Goal: Information Seeking & Learning: Learn about a topic

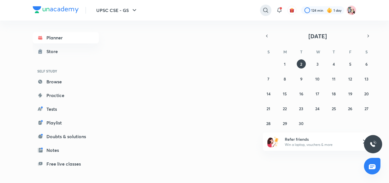
click at [263, 11] on icon at bounding box center [265, 10] width 5 height 5
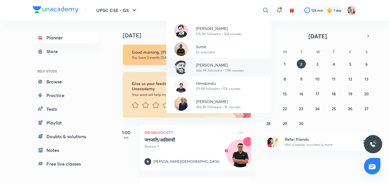
click at [223, 65] on p "[PERSON_NAME]" at bounding box center [220, 65] width 48 height 6
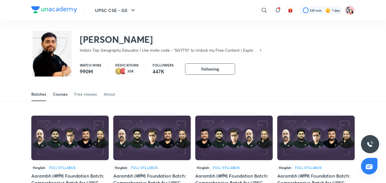
click at [56, 95] on div "Courses" at bounding box center [60, 94] width 15 height 6
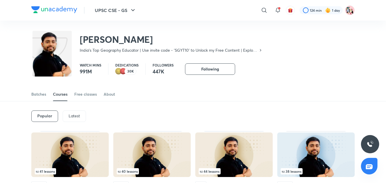
click at [74, 114] on p "Latest" at bounding box center [74, 115] width 11 height 5
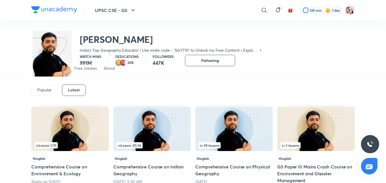
scroll to position [17, 0]
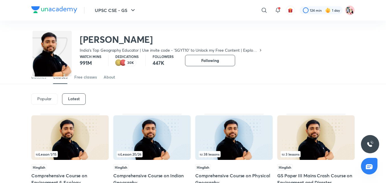
click at [264, 140] on img at bounding box center [233, 137] width 77 height 44
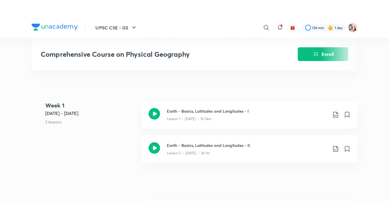
scroll to position [216, 0]
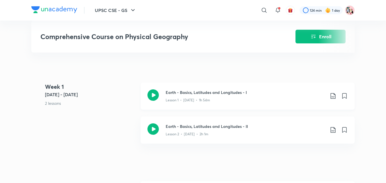
click at [155, 93] on icon at bounding box center [152, 94] width 11 height 11
